Goal: Information Seeking & Learning: Learn about a topic

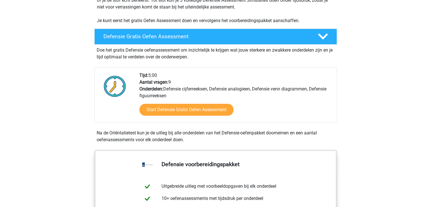
scroll to position [135, 0]
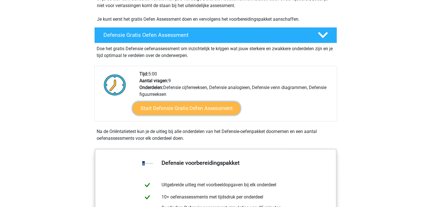
click at [199, 111] on link "Start Defensie Gratis Oefen Assessment" at bounding box center [186, 108] width 108 height 14
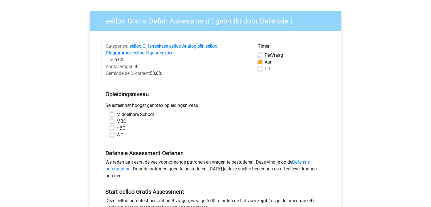
scroll to position [39, 0]
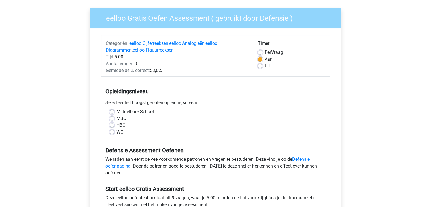
click at [116, 126] on label "HBO" at bounding box center [120, 125] width 9 height 7
click at [112, 126] on input "HBO" at bounding box center [112, 125] width 5 height 6
radio input "true"
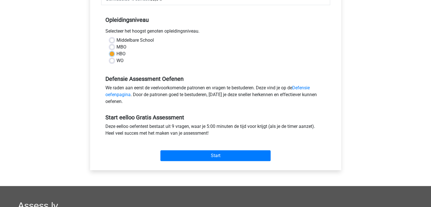
scroll to position [110, 0]
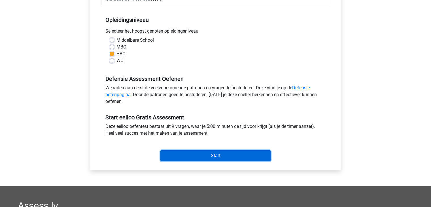
click at [214, 153] on input "Start" at bounding box center [215, 155] width 110 height 11
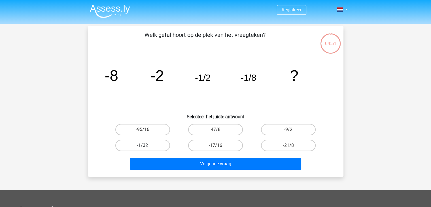
click at [155, 143] on label "-1/32" at bounding box center [142, 145] width 55 height 11
click at [146, 145] on input "-1/32" at bounding box center [145, 147] width 4 height 4
radio input "true"
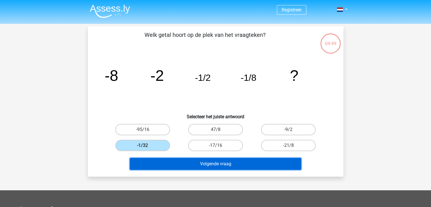
click at [221, 166] on button "Volgende vraag" at bounding box center [215, 164] width 171 height 12
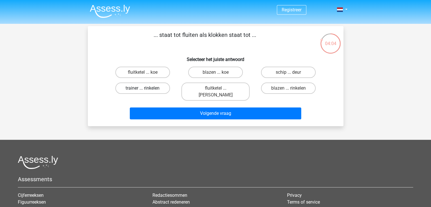
click at [166, 90] on label "trainer ... rinkelen" at bounding box center [142, 87] width 55 height 11
click at [146, 90] on input "trainer ... rinkelen" at bounding box center [145, 90] width 4 height 4
radio input "true"
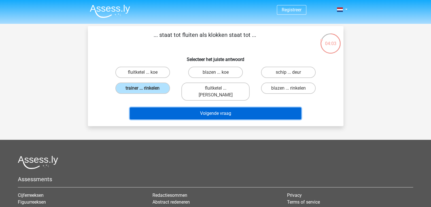
click at [197, 107] on button "Volgende vraag" at bounding box center [215, 113] width 171 height 12
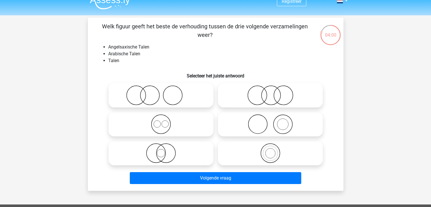
scroll to position [9, 0]
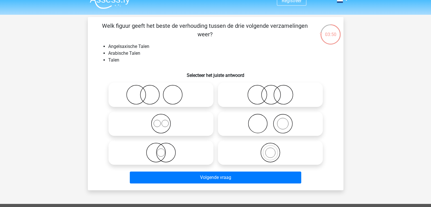
click at [199, 123] on icon at bounding box center [161, 124] width 100 height 20
click at [165, 121] on input "radio" at bounding box center [163, 119] width 4 height 4
radio input "true"
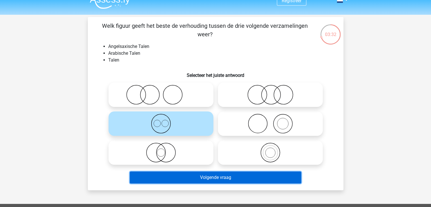
click at [236, 178] on button "Volgende vraag" at bounding box center [215, 177] width 171 height 12
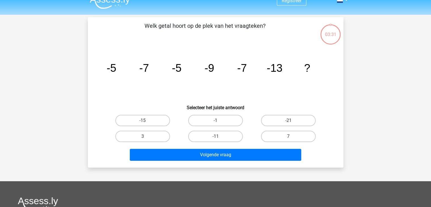
scroll to position [26, 0]
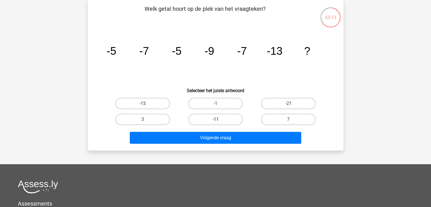
click at [228, 122] on label "-11" at bounding box center [215, 119] width 55 height 11
click at [219, 122] on input "-11" at bounding box center [217, 121] width 4 height 4
radio input "true"
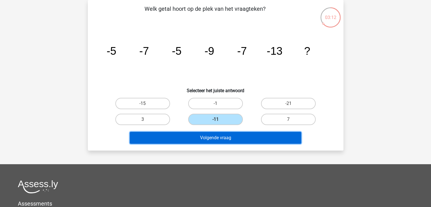
click at [226, 132] on button "Volgende vraag" at bounding box center [215, 138] width 171 height 12
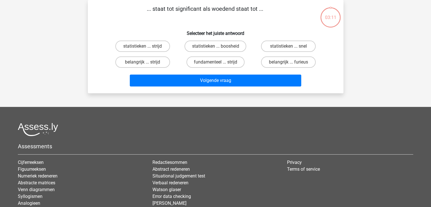
scroll to position [0, 0]
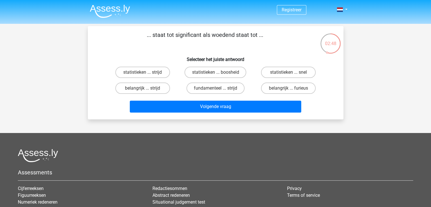
click at [289, 89] on input "belangrijk ... furieus" at bounding box center [291, 90] width 4 height 4
radio input "true"
click at [156, 76] on label "statistieken ... strijd" at bounding box center [142, 72] width 55 height 11
click at [146, 76] on input "statistieken ... strijd" at bounding box center [145, 74] width 4 height 4
radio input "true"
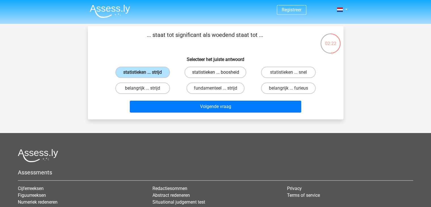
click at [219, 75] on label "statistieken ... boosheid" at bounding box center [216, 72] width 62 height 11
click at [219, 75] on input "statistieken ... boosheid" at bounding box center [217, 74] width 4 height 4
radio input "true"
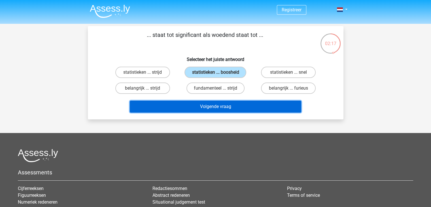
click at [224, 108] on button "Volgende vraag" at bounding box center [215, 107] width 171 height 12
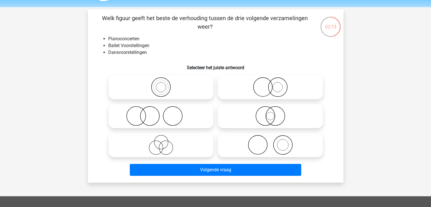
scroll to position [16, 0]
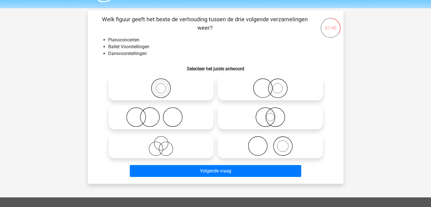
click at [271, 89] on icon at bounding box center [270, 88] width 100 height 20
click at [271, 85] on input "radio" at bounding box center [272, 84] width 4 height 4
radio input "true"
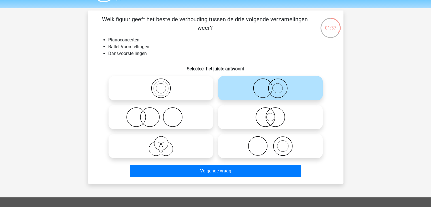
click at [236, 57] on div "Welk figuur geeft het beste de verhouding tussen de drie volgende verzamelingen…" at bounding box center [215, 97] width 251 height 164
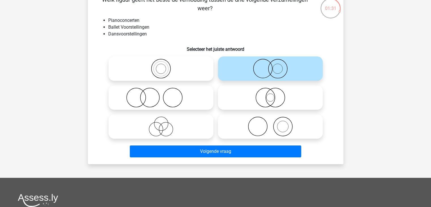
scroll to position [36, 0]
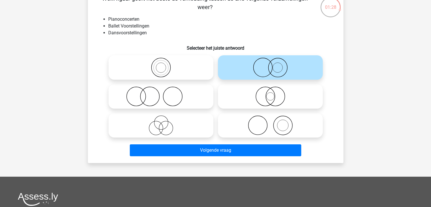
click at [187, 92] on icon at bounding box center [161, 96] width 100 height 20
click at [165, 92] on input "radio" at bounding box center [163, 92] width 4 height 4
radio input "true"
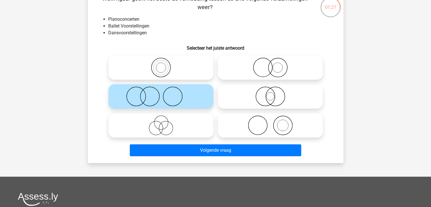
click at [255, 135] on icon at bounding box center [270, 125] width 100 height 20
click at [270, 122] on input "radio" at bounding box center [272, 121] width 4 height 4
radio input "true"
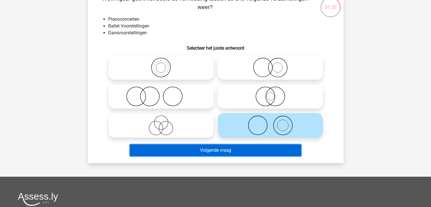
click at [253, 152] on button "Volgende vraag" at bounding box center [215, 150] width 171 height 12
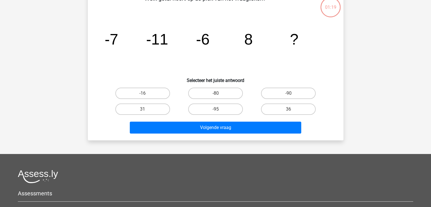
scroll to position [26, 0]
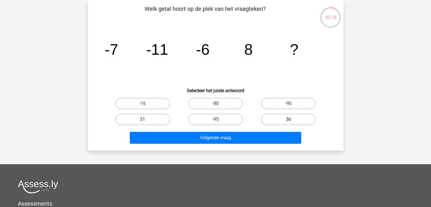
click at [272, 122] on label "36" at bounding box center [288, 119] width 55 height 11
click at [289, 122] on input "36" at bounding box center [291, 121] width 4 height 4
radio input "true"
click at [163, 123] on label "31" at bounding box center [142, 119] width 55 height 11
click at [146, 123] on input "31" at bounding box center [145, 121] width 4 height 4
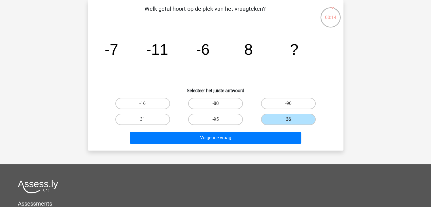
radio input "true"
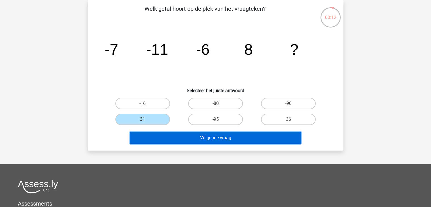
click at [214, 135] on button "Volgende vraag" at bounding box center [215, 138] width 171 height 12
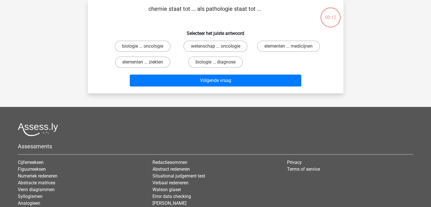
scroll to position [0, 0]
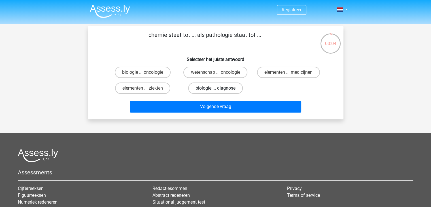
click at [207, 89] on label "biologie ... diagnose" at bounding box center [215, 87] width 55 height 11
click at [215, 89] on input "biologie ... diagnose" at bounding box center [217, 90] width 4 height 4
radio input "true"
click at [168, 87] on label "elementen ... ziekten" at bounding box center [142, 87] width 55 height 11
click at [146, 88] on input "elementen ... ziekten" at bounding box center [145, 90] width 4 height 4
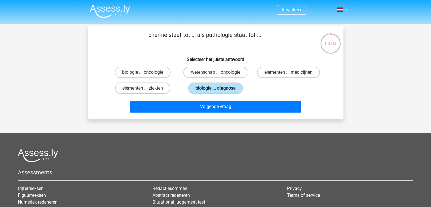
radio input "true"
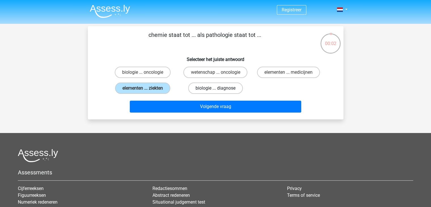
click at [213, 86] on label "biologie ... diagnose" at bounding box center [215, 87] width 55 height 11
click at [215, 88] on input "biologie ... diagnose" at bounding box center [217, 90] width 4 height 4
radio input "true"
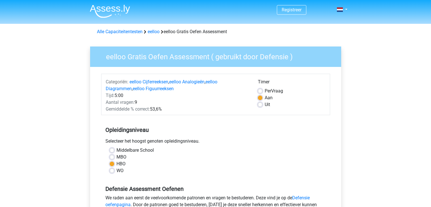
scroll to position [110, 0]
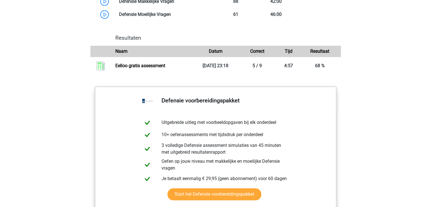
scroll to position [618, 0]
drag, startPoint x: 240, startPoint y: 5, endPoint x: 220, endPoint y: 33, distance: 34.1
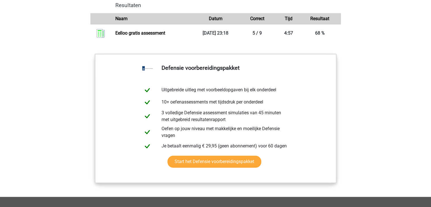
scroll to position [650, 0]
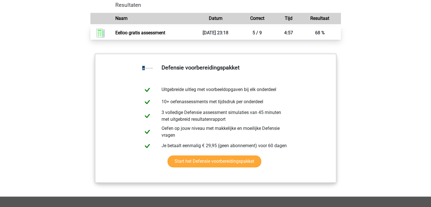
click at [165, 35] on link "Eelloo gratis assessment" at bounding box center [140, 32] width 50 height 5
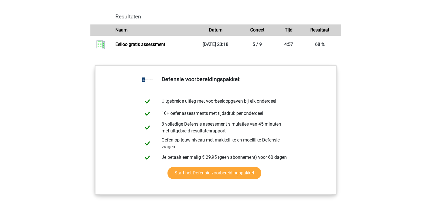
scroll to position [639, 0]
